Goal: Information Seeking & Learning: Learn about a topic

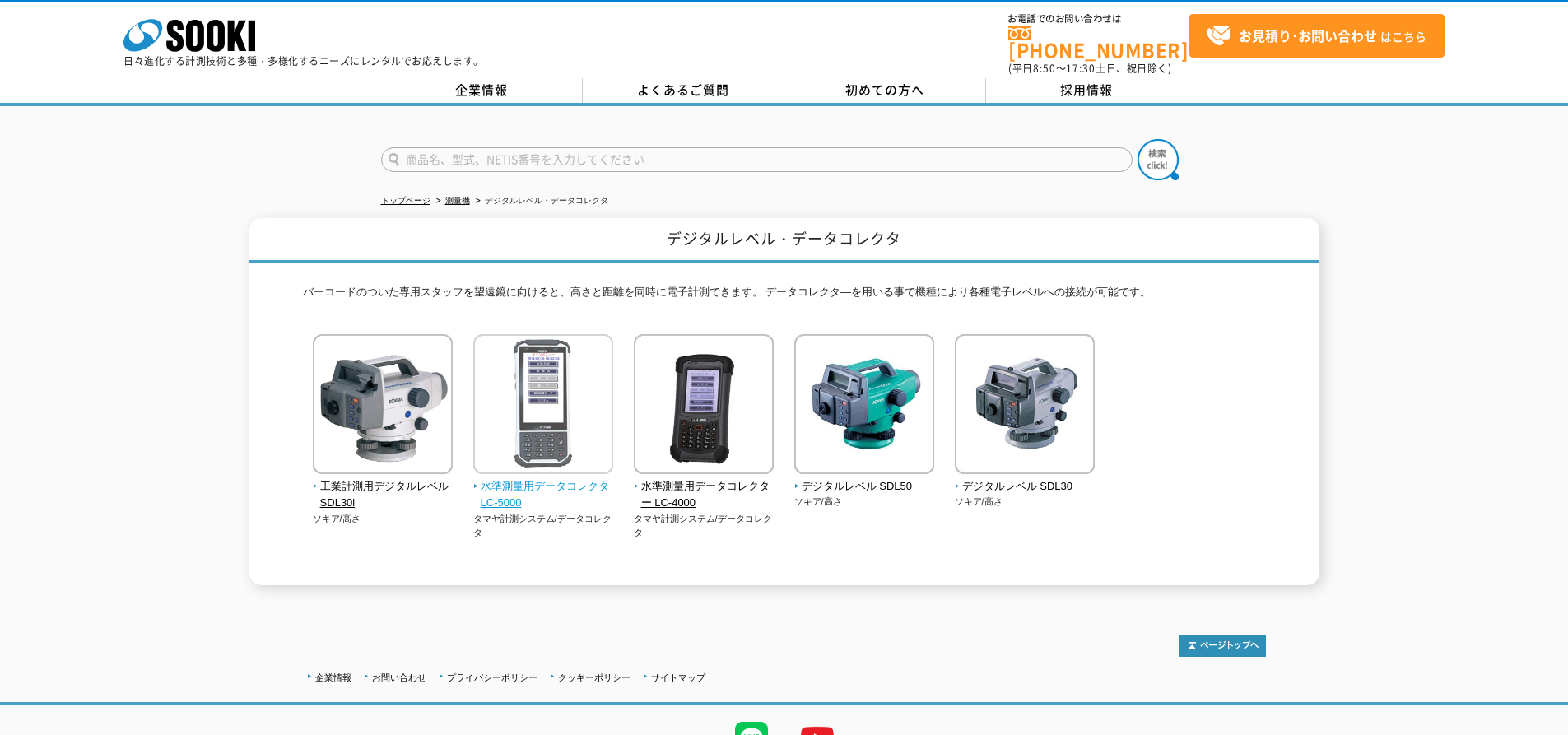
click at [579, 399] on img at bounding box center [543, 406] width 140 height 144
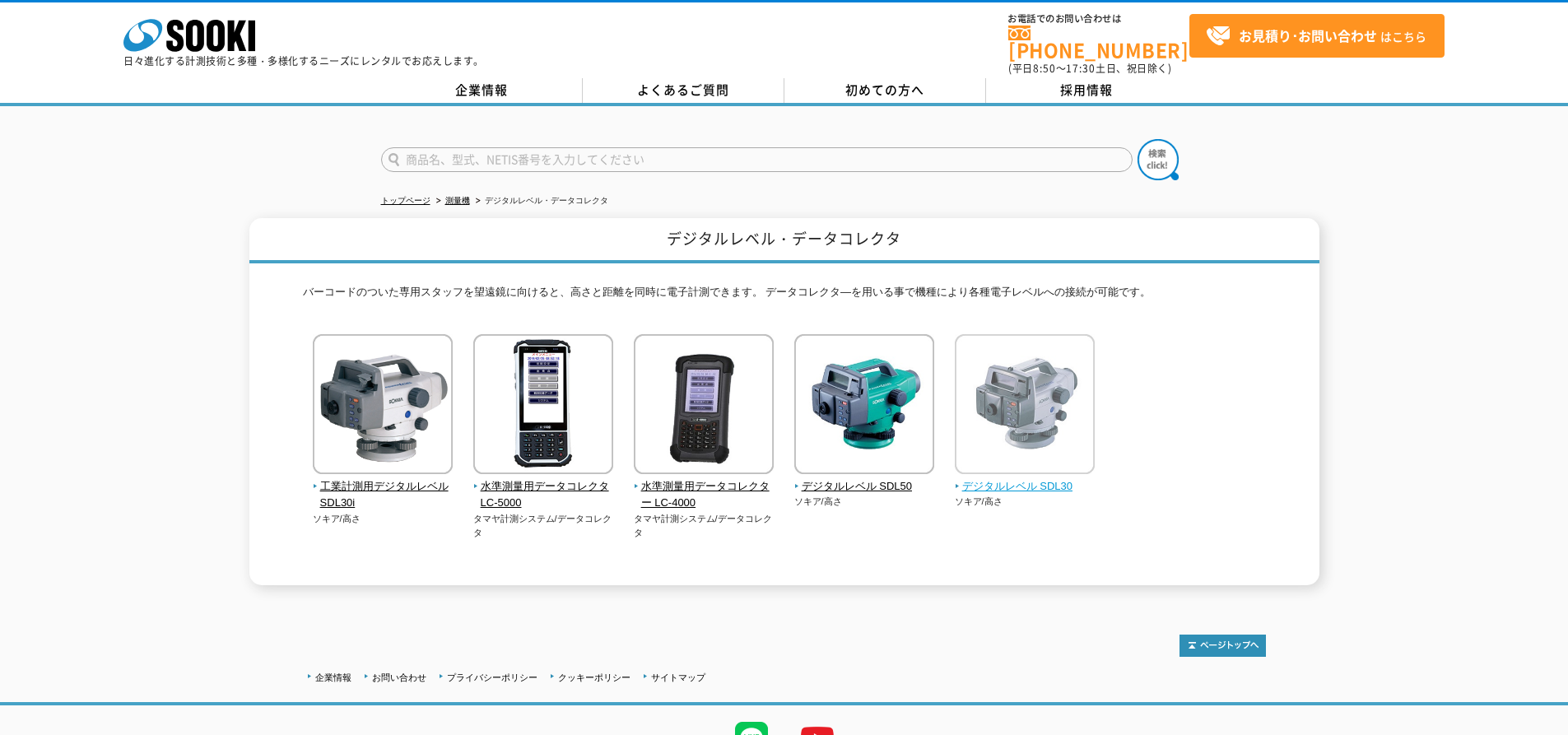
click at [1007, 384] on img at bounding box center [1025, 406] width 140 height 144
click at [1004, 441] on img at bounding box center [1025, 406] width 140 height 144
click at [1001, 479] on span "デジタルレベル SDL30" at bounding box center [1025, 486] width 141 height 17
click at [1001, 478] on span "デジタルレベル SDL30" at bounding box center [1025, 486] width 141 height 17
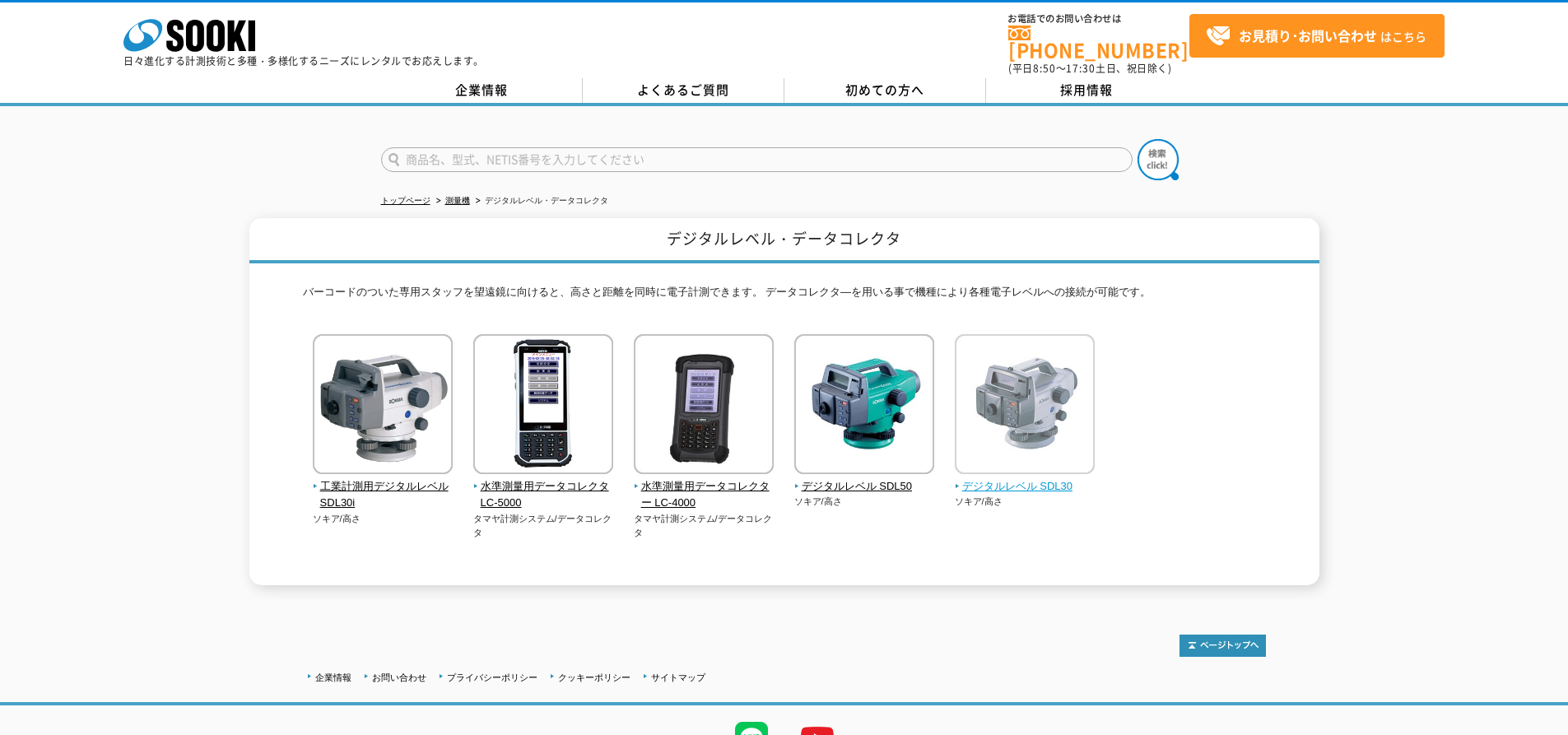
click at [1001, 478] on span "デジタルレベル SDL30" at bounding box center [1025, 486] width 141 height 17
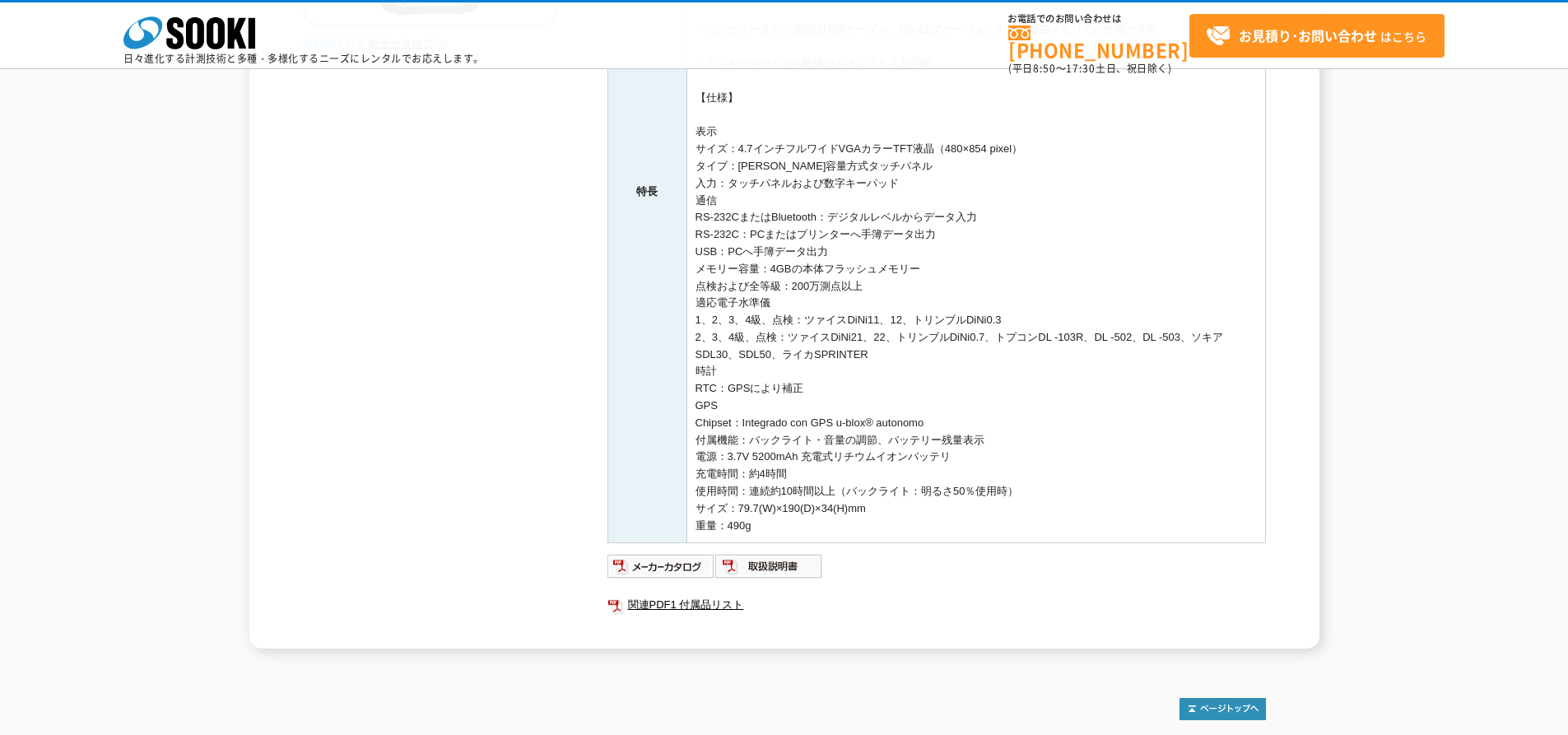
scroll to position [576, 0]
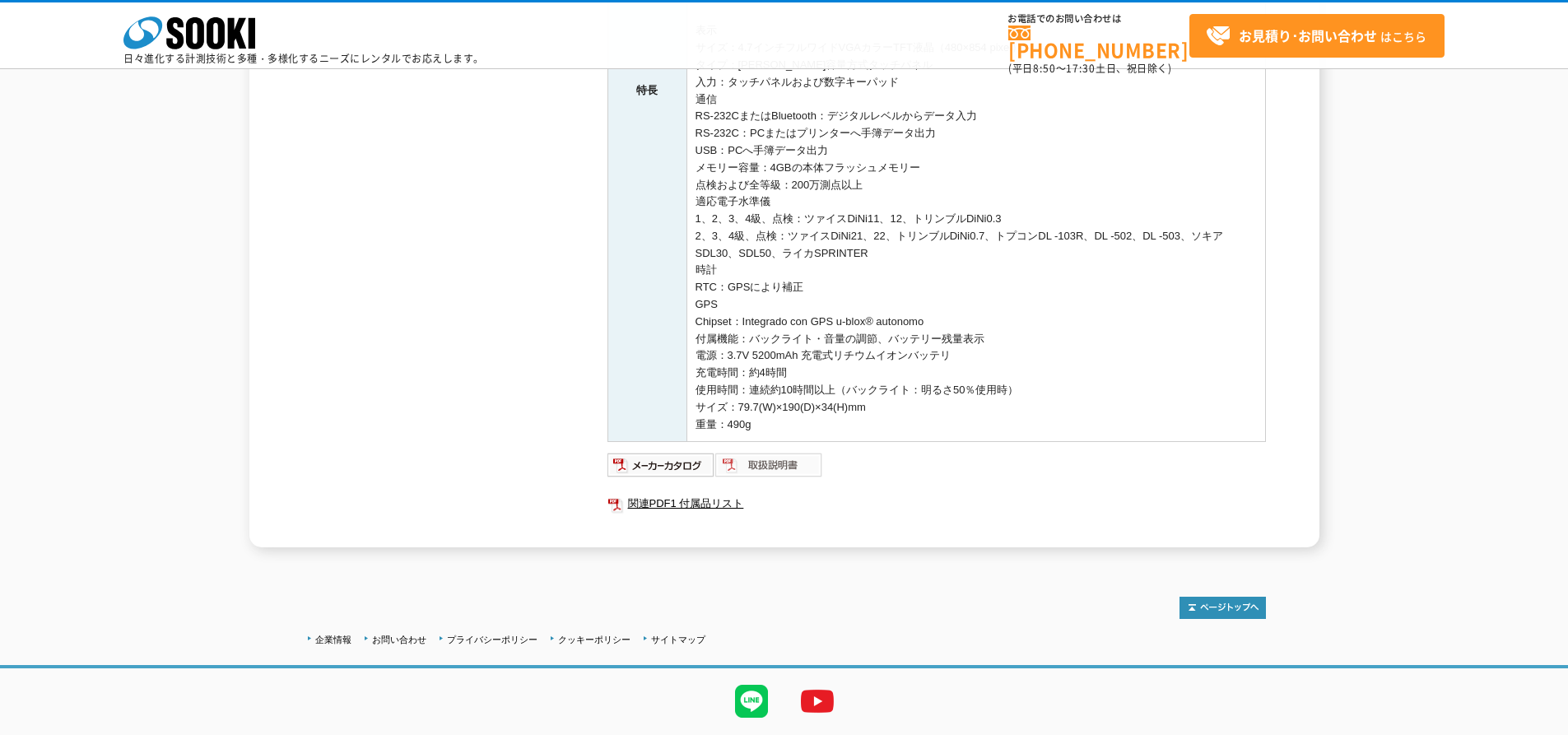
click at [776, 467] on img at bounding box center [769, 465] width 108 height 26
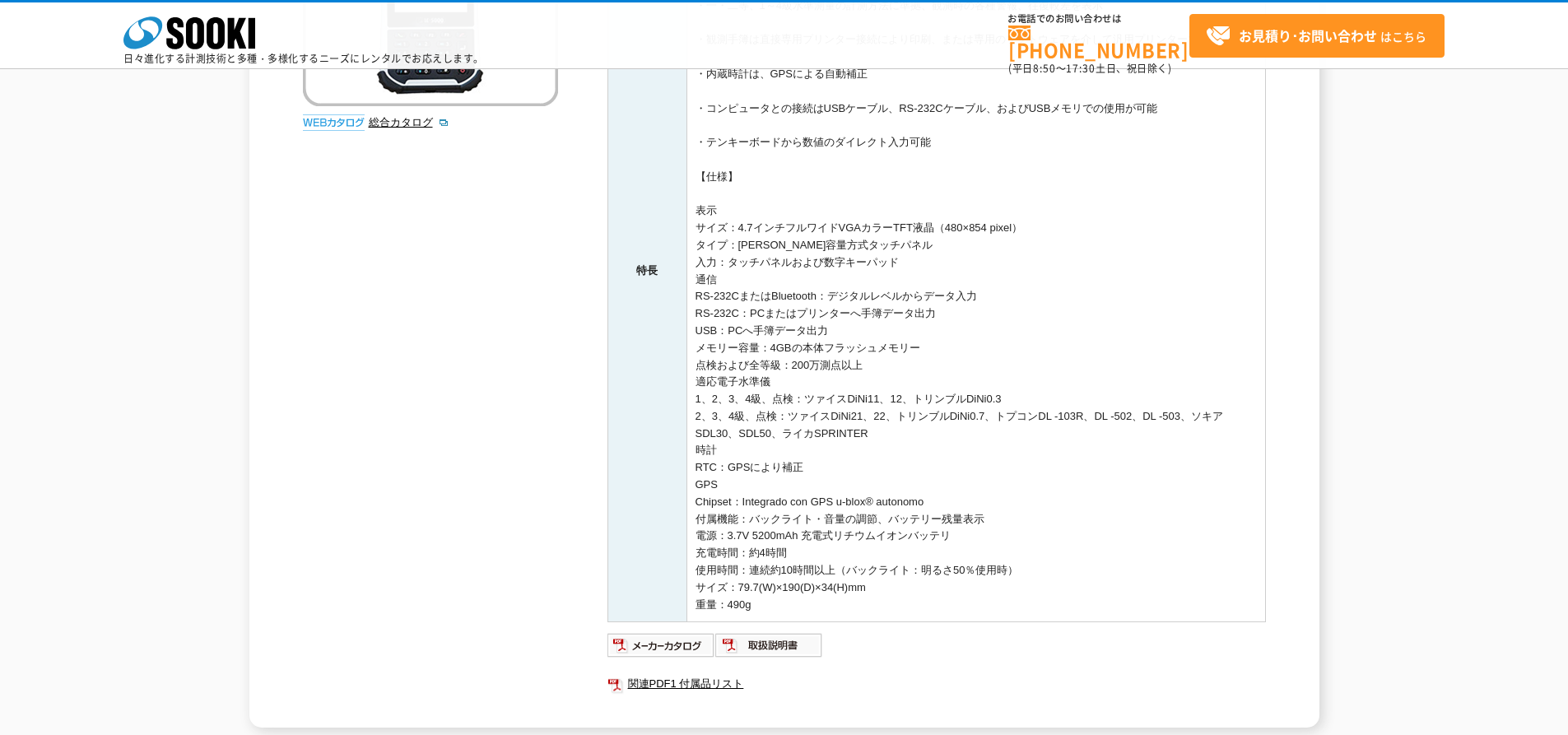
scroll to position [412, 0]
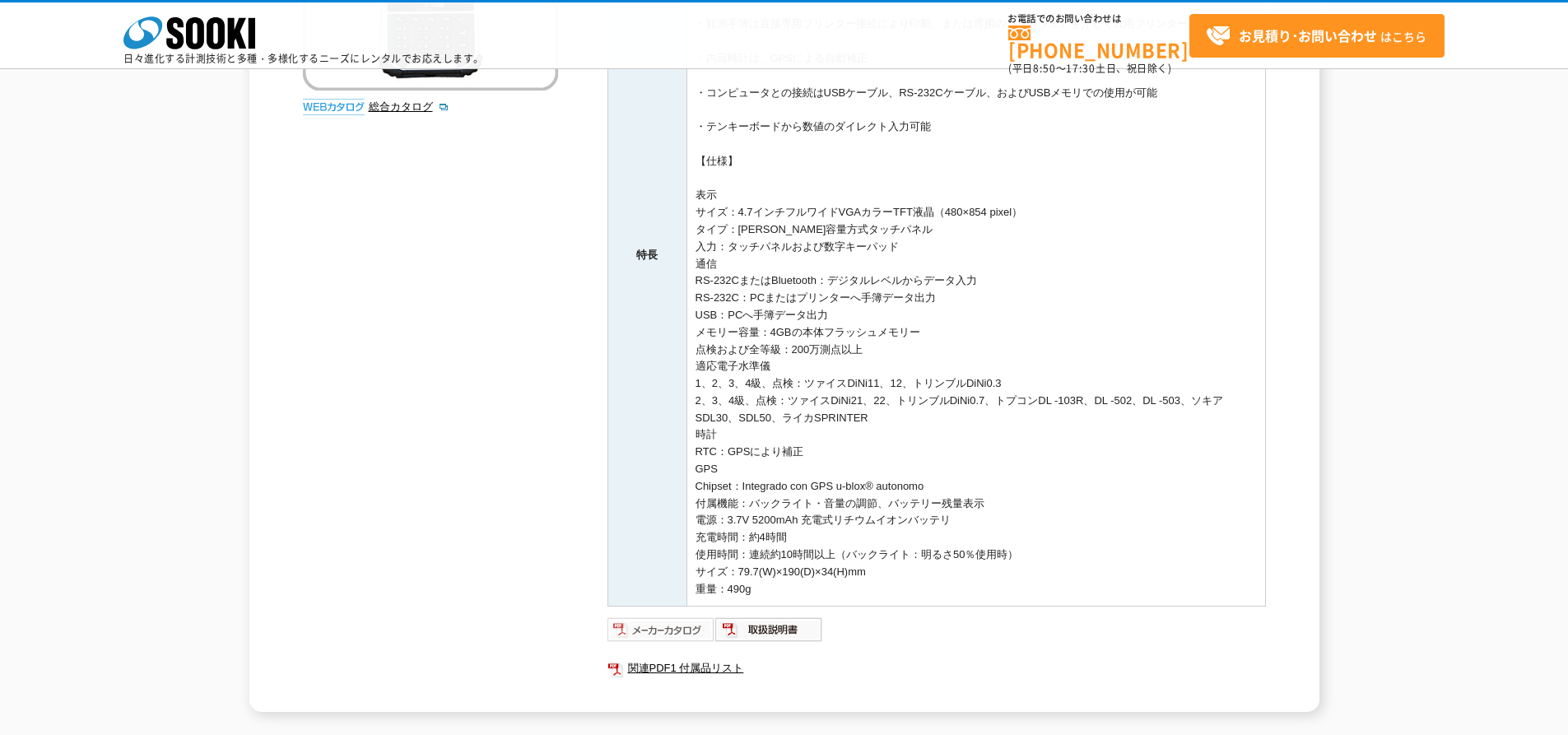
click at [686, 620] on img at bounding box center [662, 630] width 108 height 26
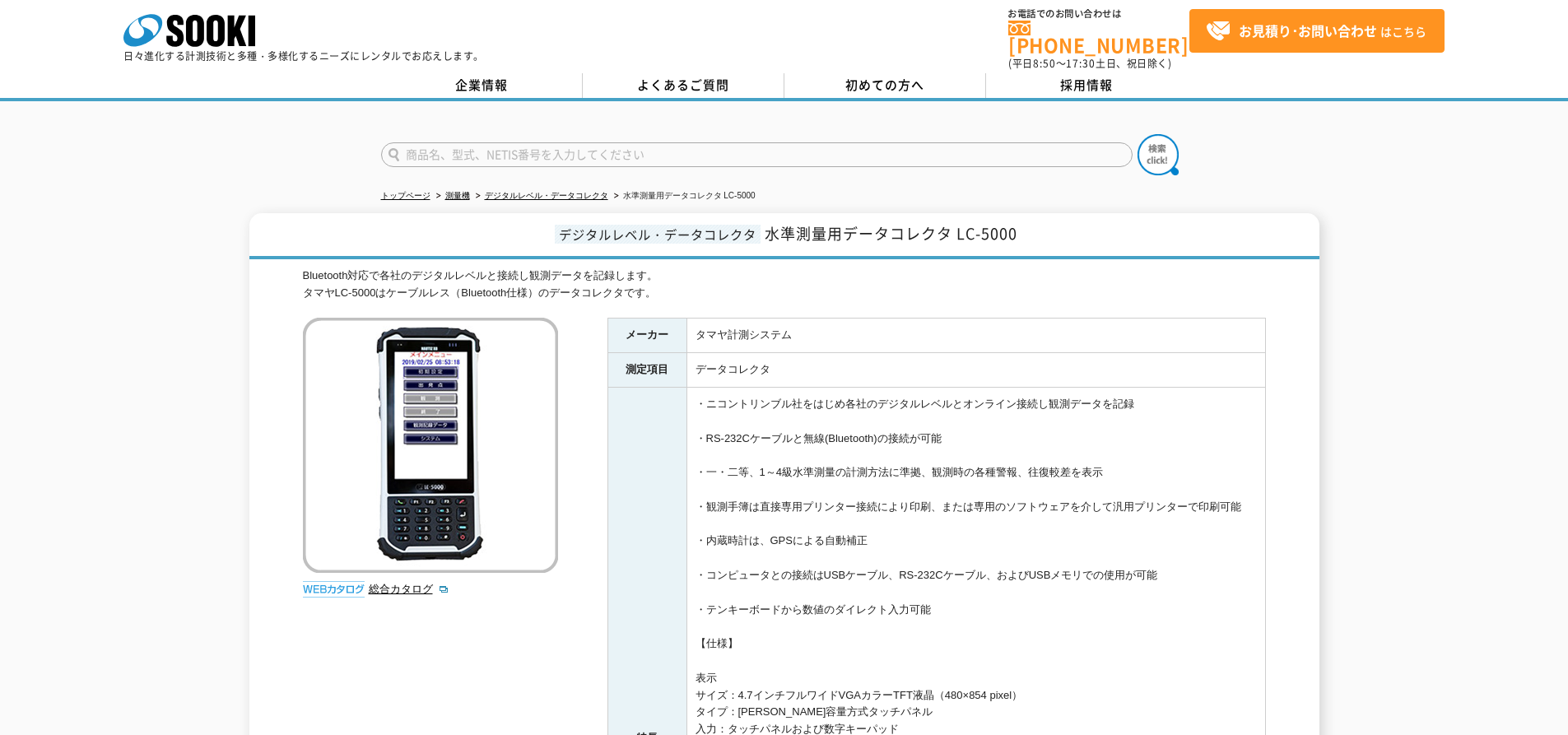
scroll to position [0, 0]
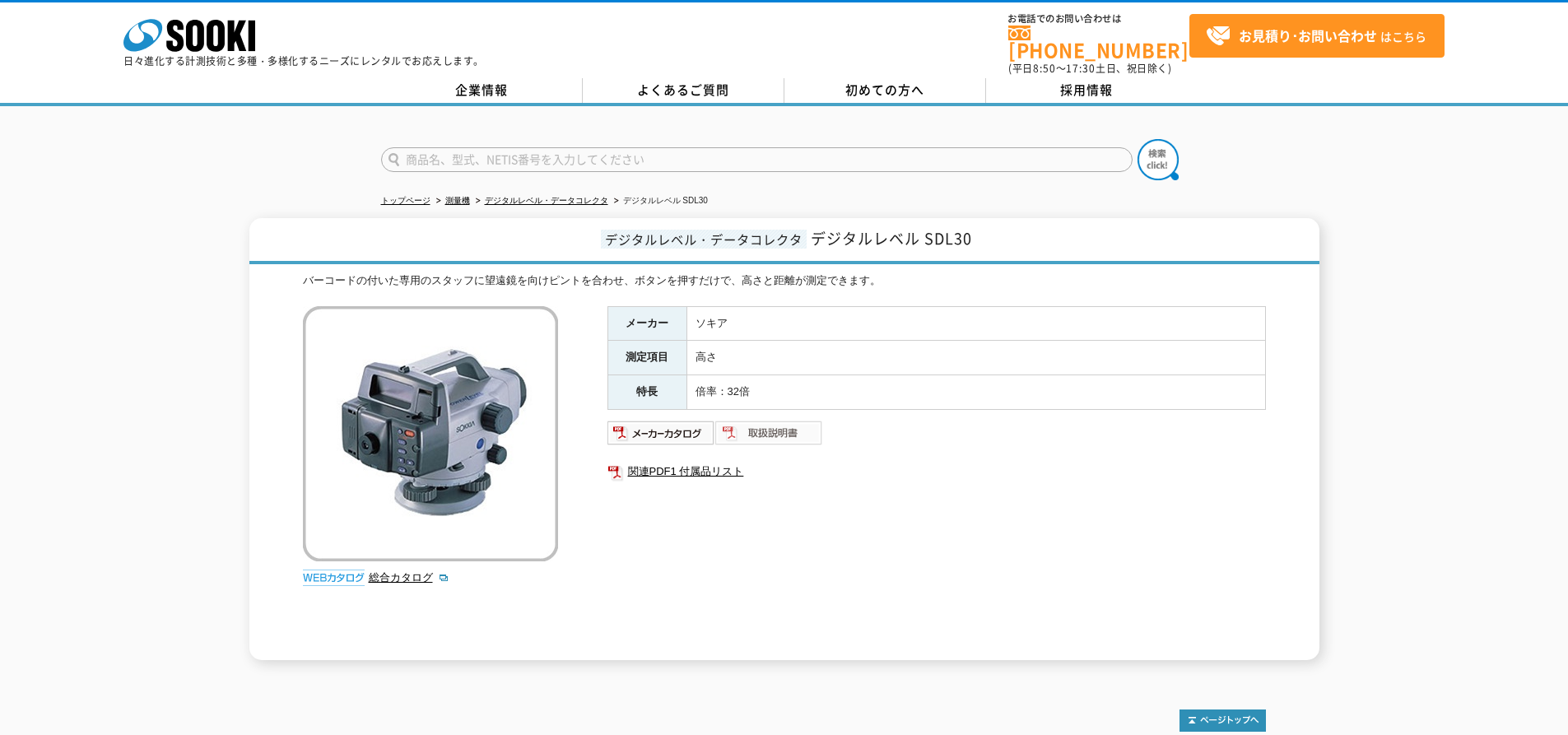
click at [754, 422] on img at bounding box center [769, 433] width 108 height 26
